Goal: Check status: Check status

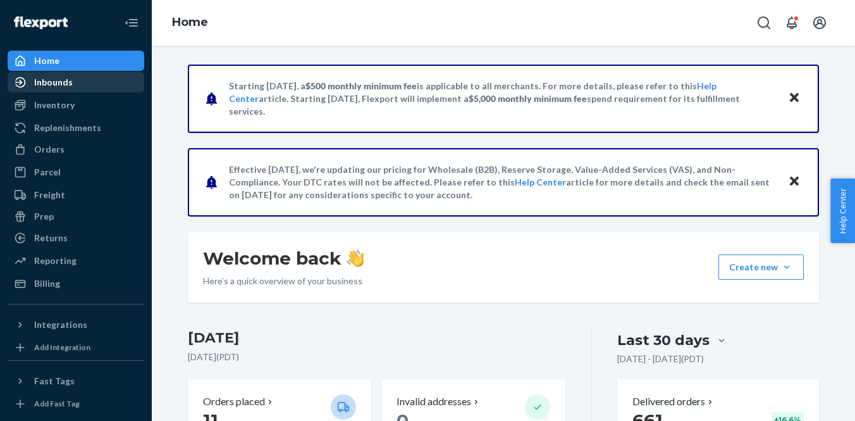
click at [62, 80] on div "Inbounds" at bounding box center [53, 82] width 39 height 13
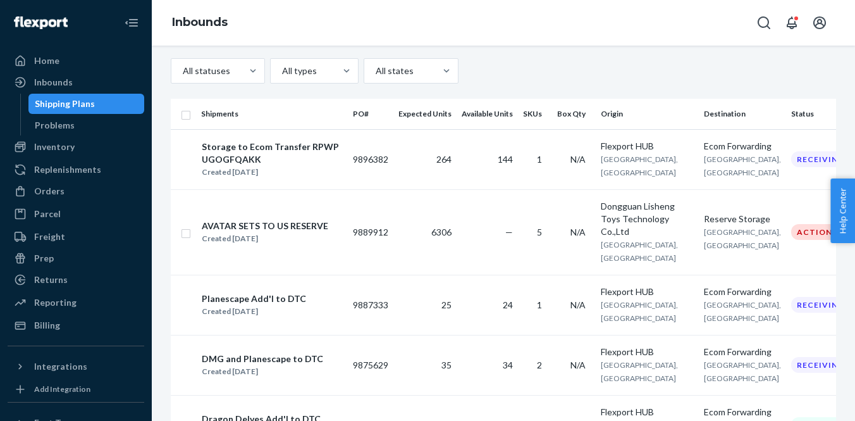
scroll to position [144, 0]
click at [302, 156] on div "Storage to Ecom Transfer RPWPUGOGFQAKK" at bounding box center [272, 153] width 140 height 25
